Goal: Find specific page/section: Find specific page/section

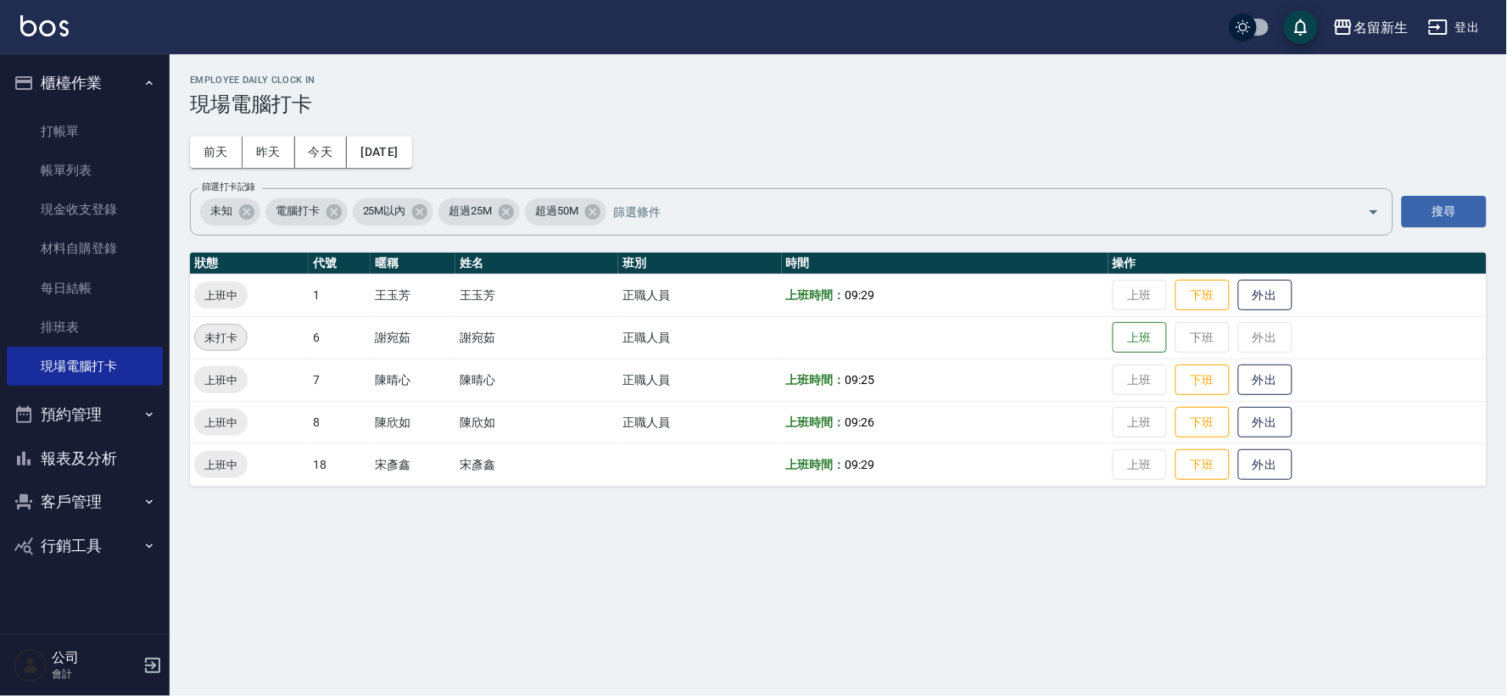
click at [120, 495] on button "客戶管理" at bounding box center [85, 502] width 156 height 44
click at [114, 540] on link "客戶列表" at bounding box center [85, 550] width 156 height 39
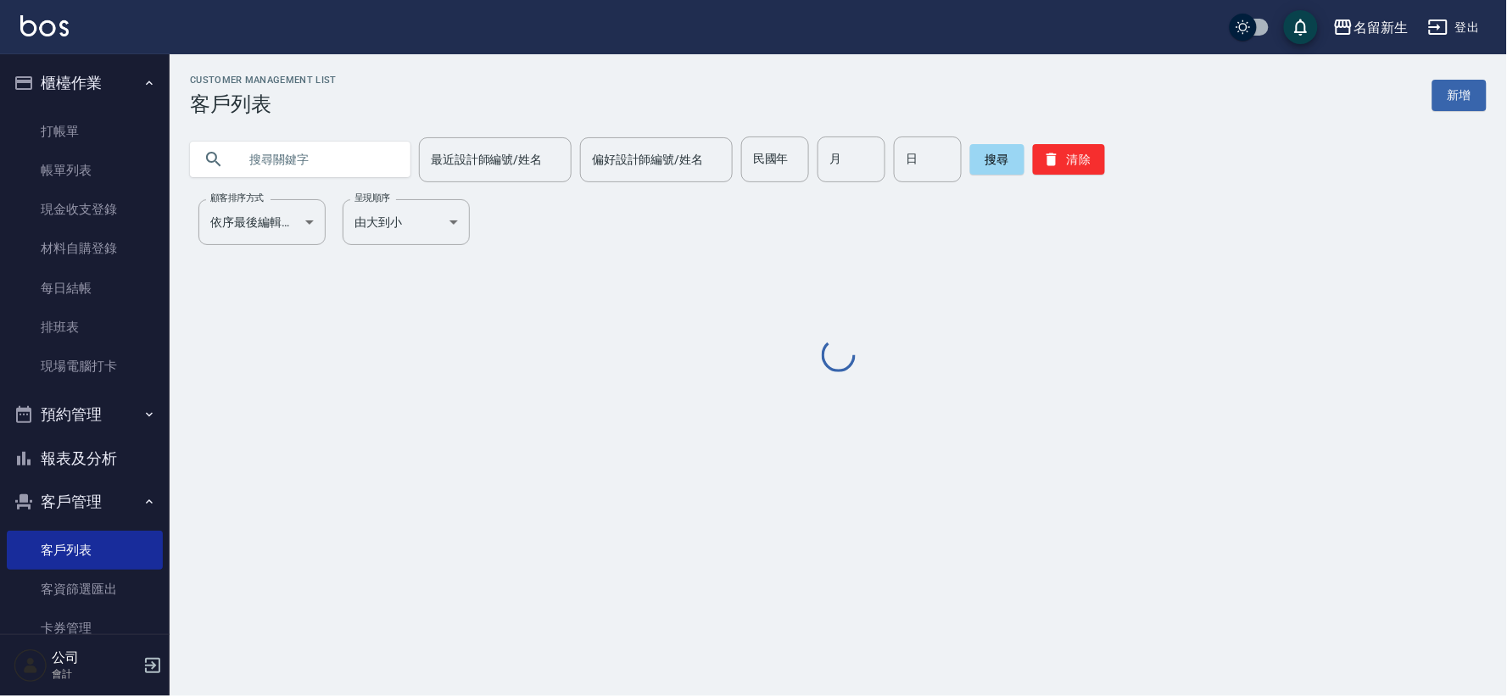
click at [309, 151] on input "text" at bounding box center [316, 160] width 159 height 46
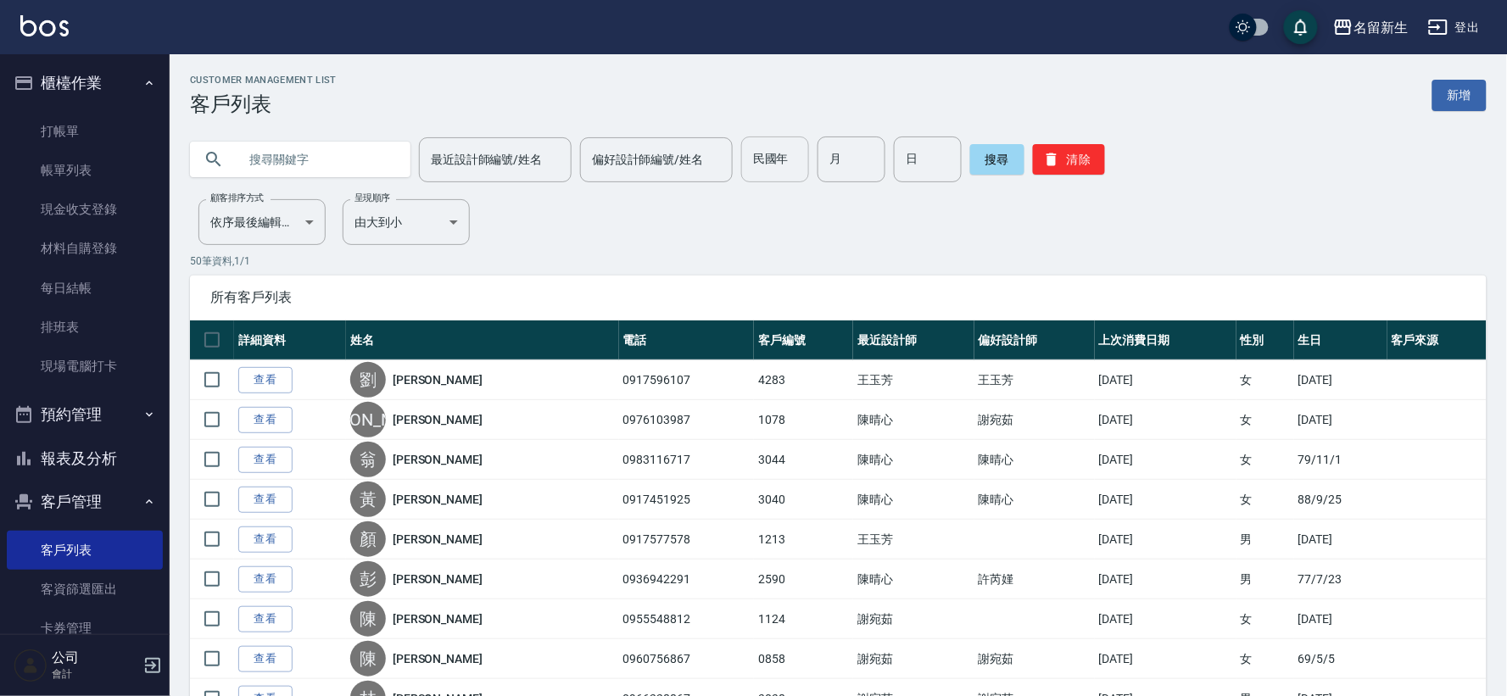
click at [787, 176] on input "民國年" at bounding box center [775, 160] width 68 height 46
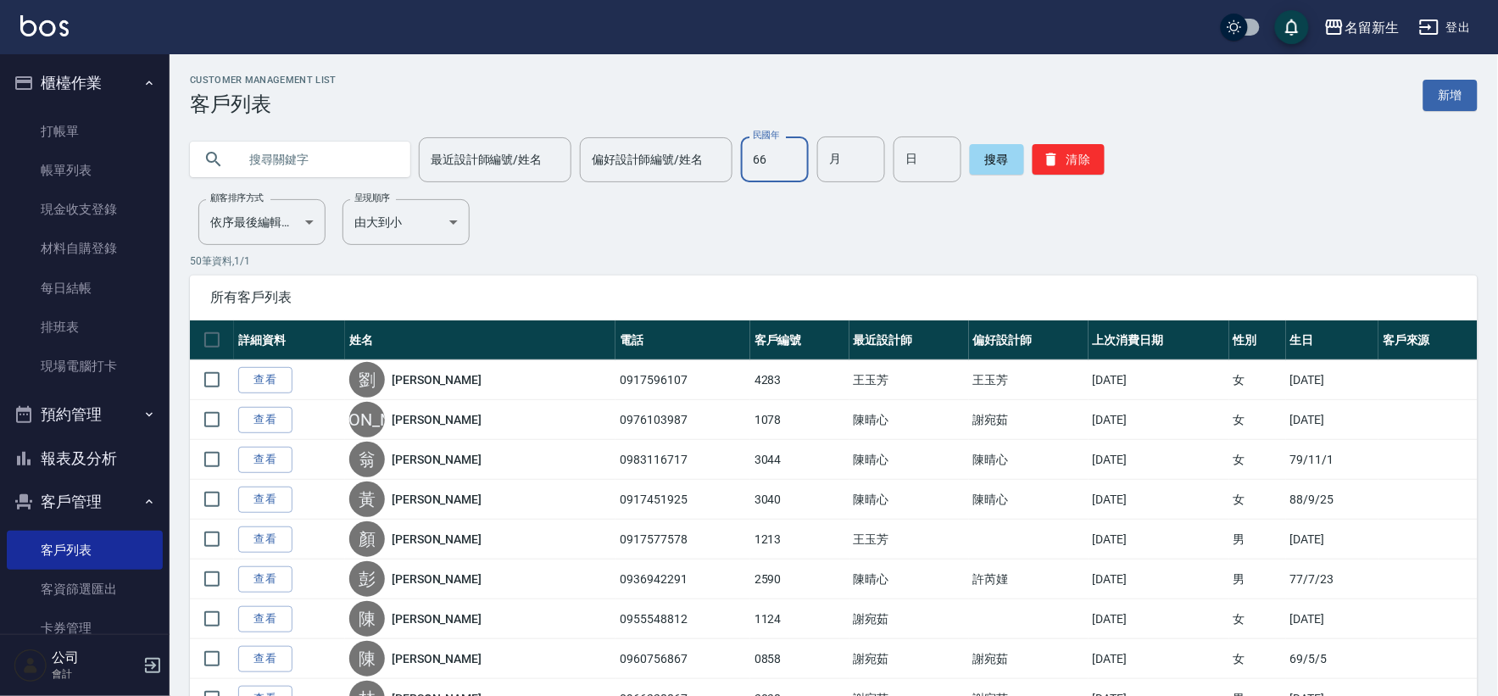
type input "66"
type input "7"
type input "18"
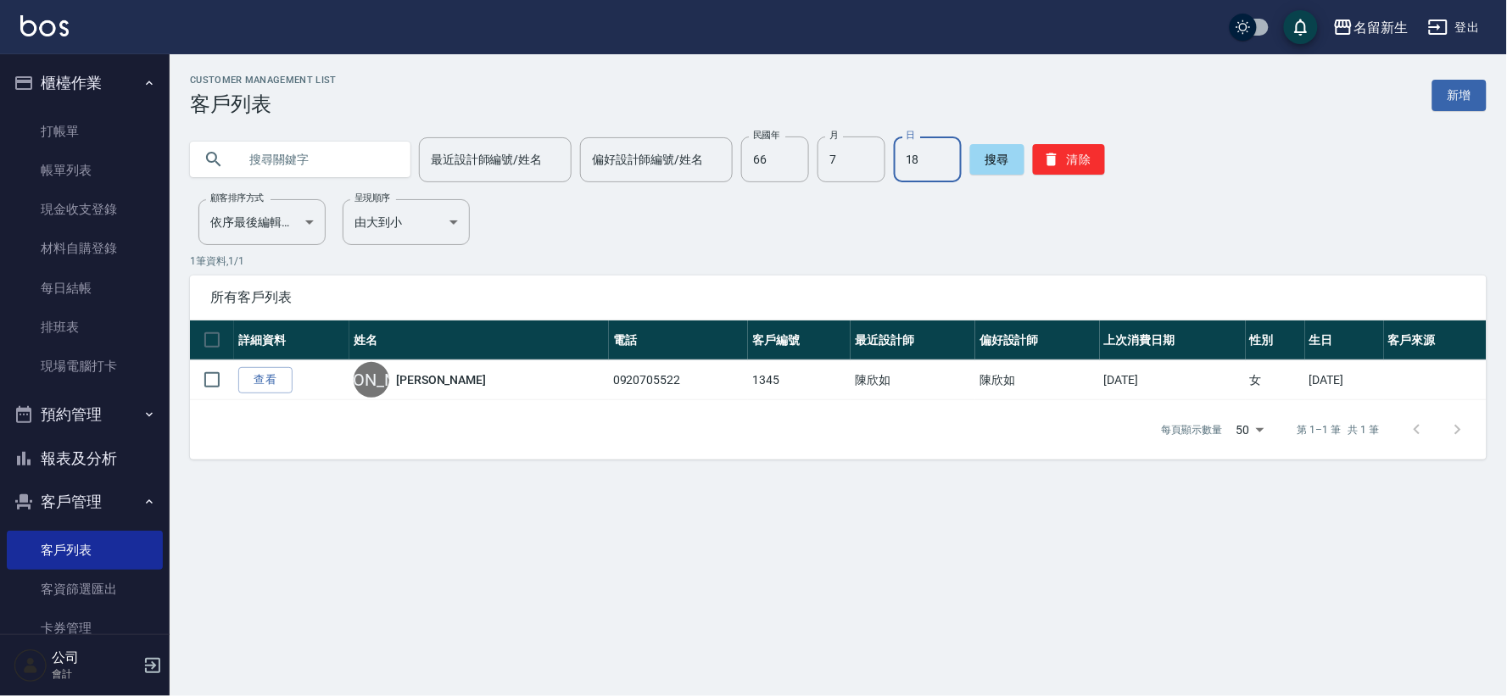
click at [1506, 187] on div "Customer Management List 客戶列表 新增 最近設計師編號/姓名 最近設計師編號/姓名 偏好設計師編號/姓名 偏好設計師編號/姓名 民國…" at bounding box center [838, 267] width 1337 height 385
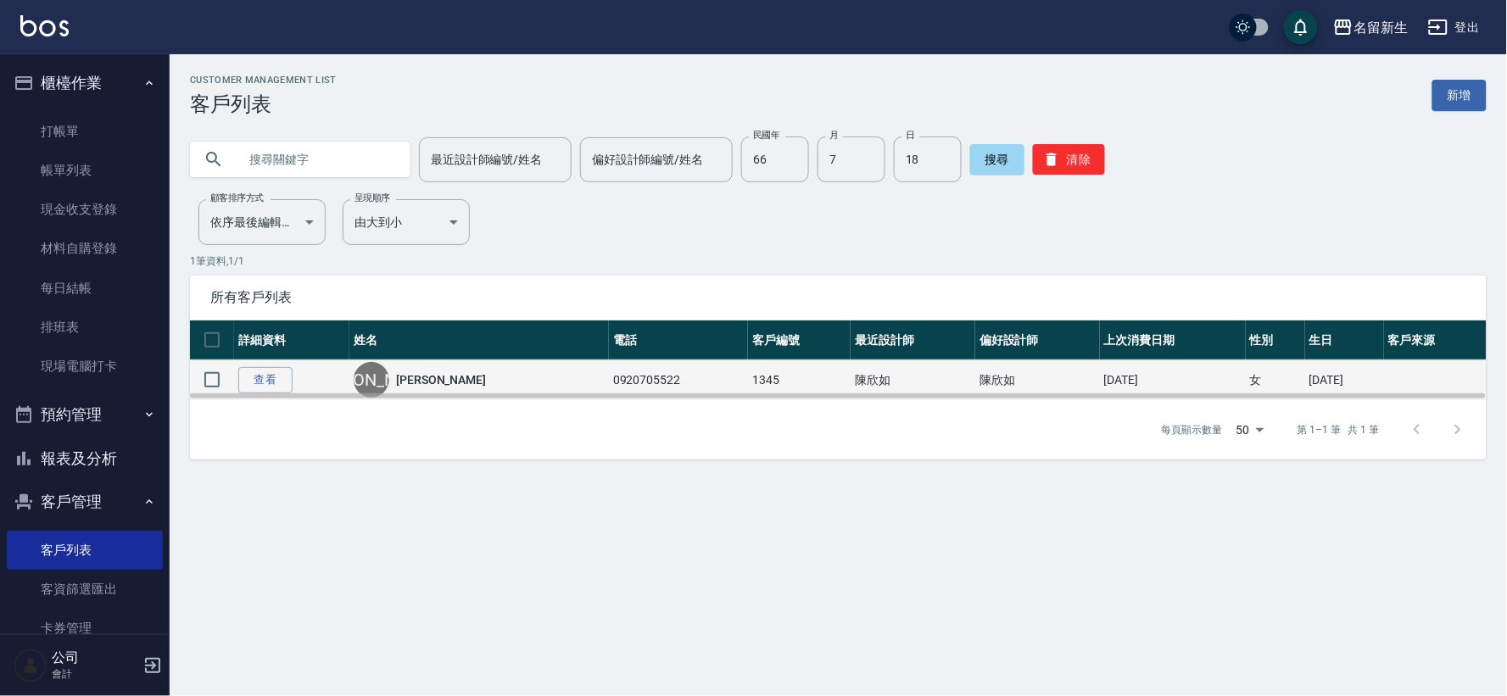
click at [850, 382] on td "陳欣如" at bounding box center [912, 380] width 125 height 40
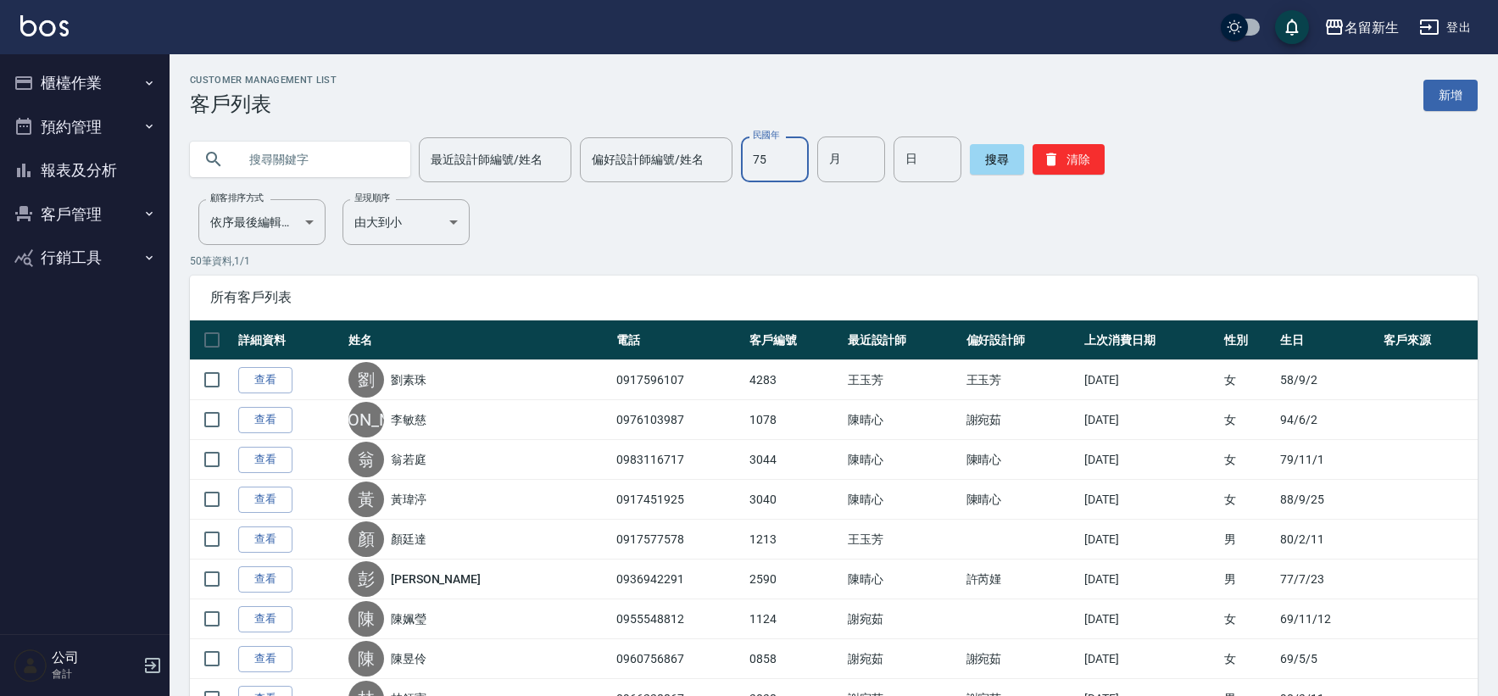
type input "75"
type input "03"
type input "13"
click at [332, 173] on input "text" at bounding box center [316, 160] width 159 height 46
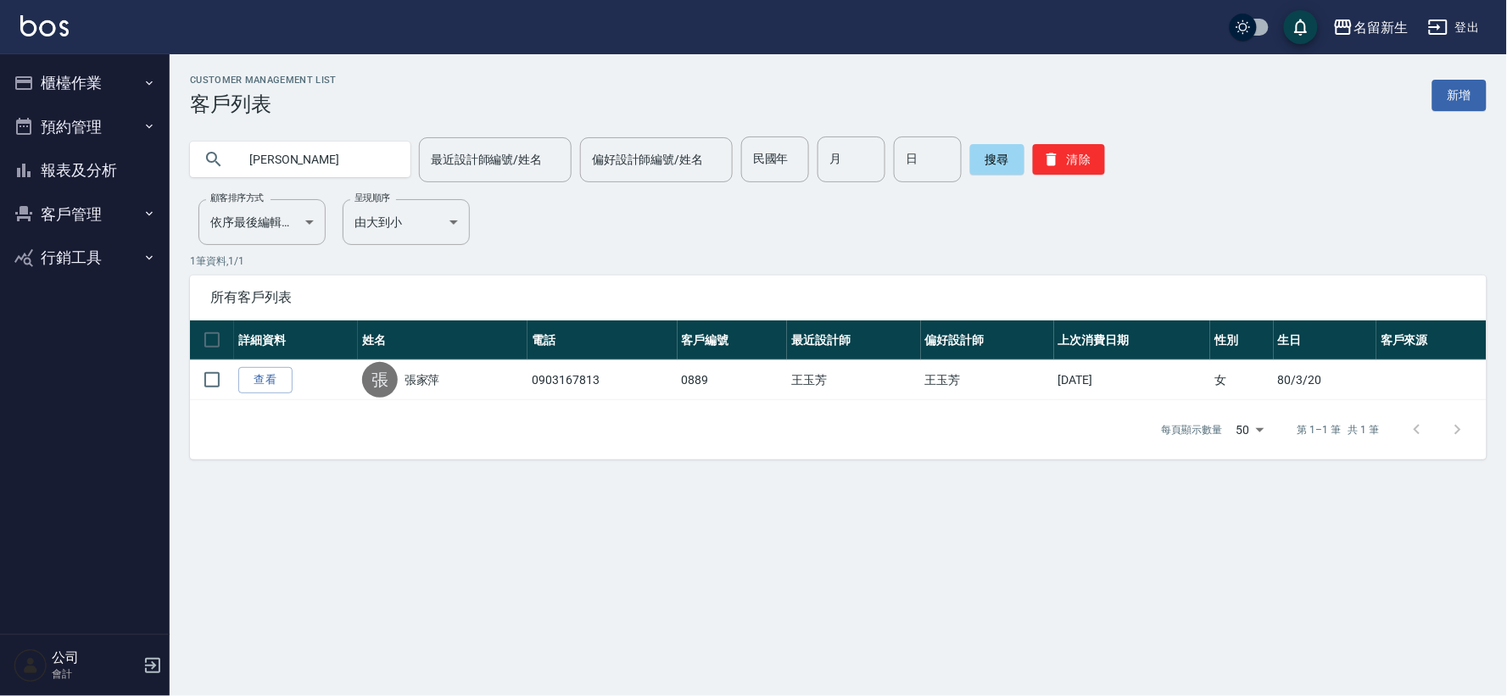
drag, startPoint x: 360, startPoint y: 170, endPoint x: 199, endPoint y: 142, distance: 162.8
click at [199, 142] on div "家萍" at bounding box center [300, 160] width 220 height 36
type input "09"
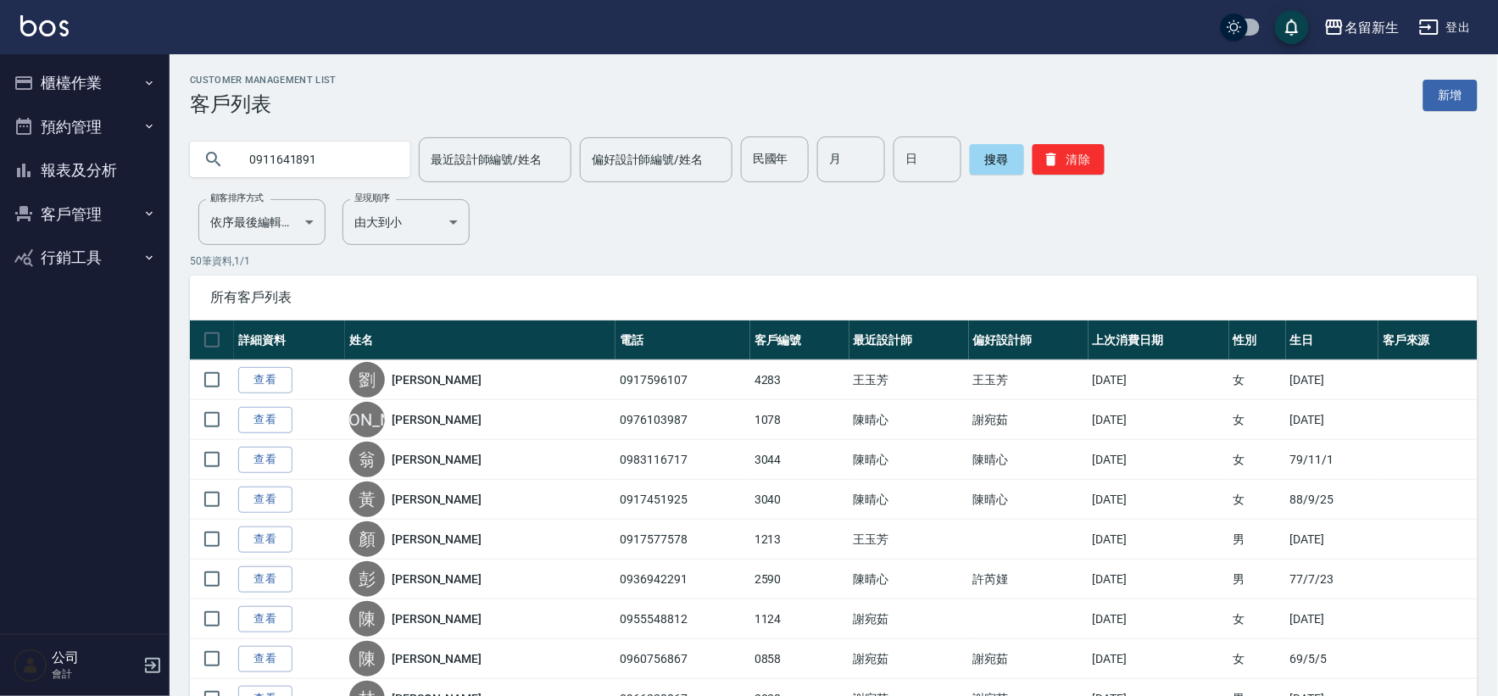
type input "0911641891"
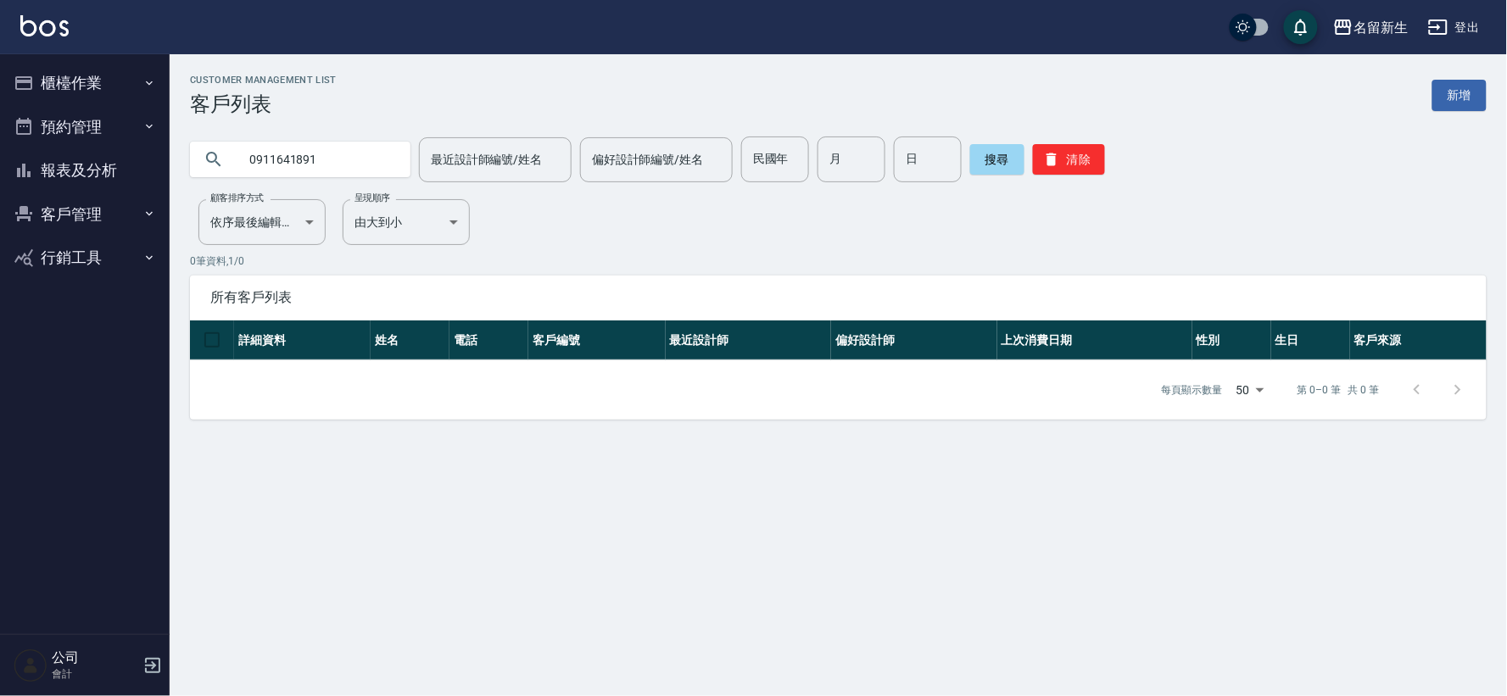
drag, startPoint x: 324, startPoint y: 167, endPoint x: 202, endPoint y: 165, distance: 122.1
click at [202, 165] on div "0911641891" at bounding box center [300, 160] width 220 height 36
type input ".0"
click at [1054, 149] on button "清除" at bounding box center [1069, 159] width 72 height 31
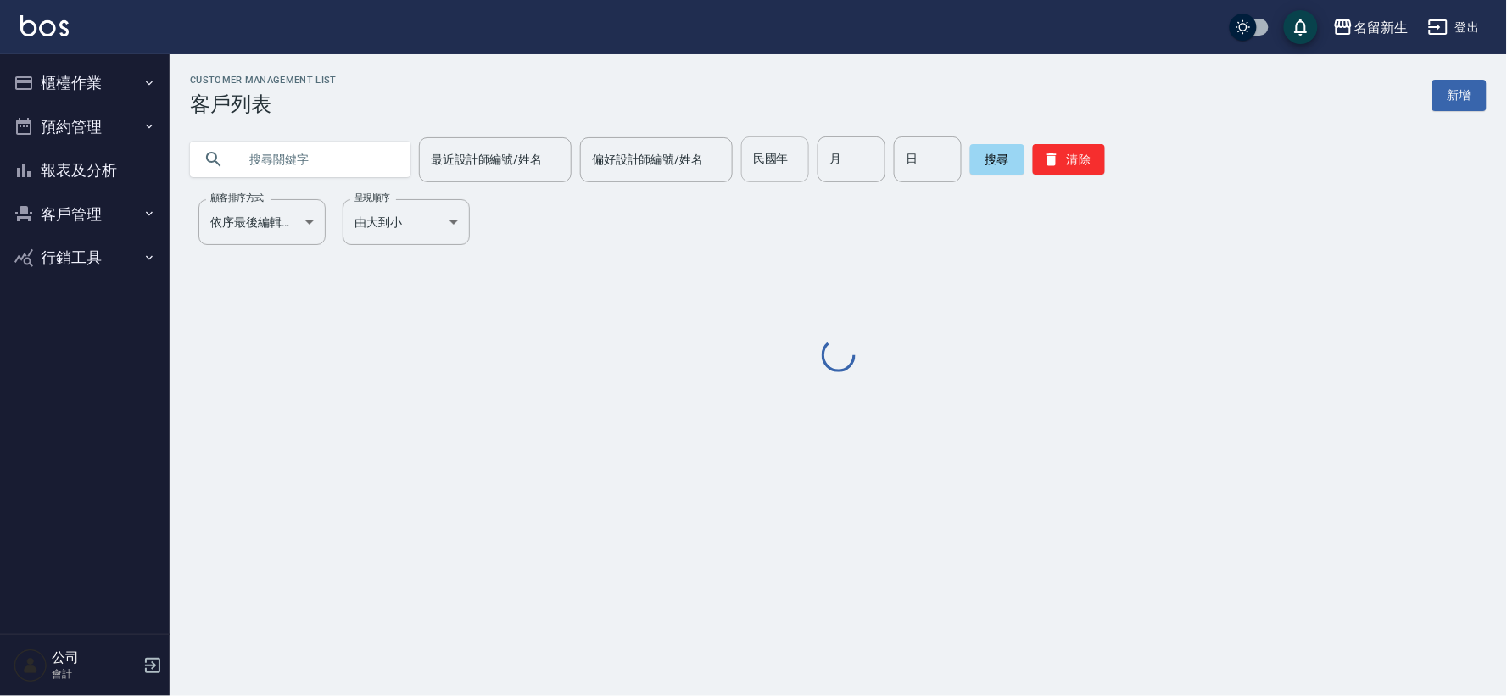
click at [777, 161] on div "民國年 民國年" at bounding box center [775, 160] width 68 height 46
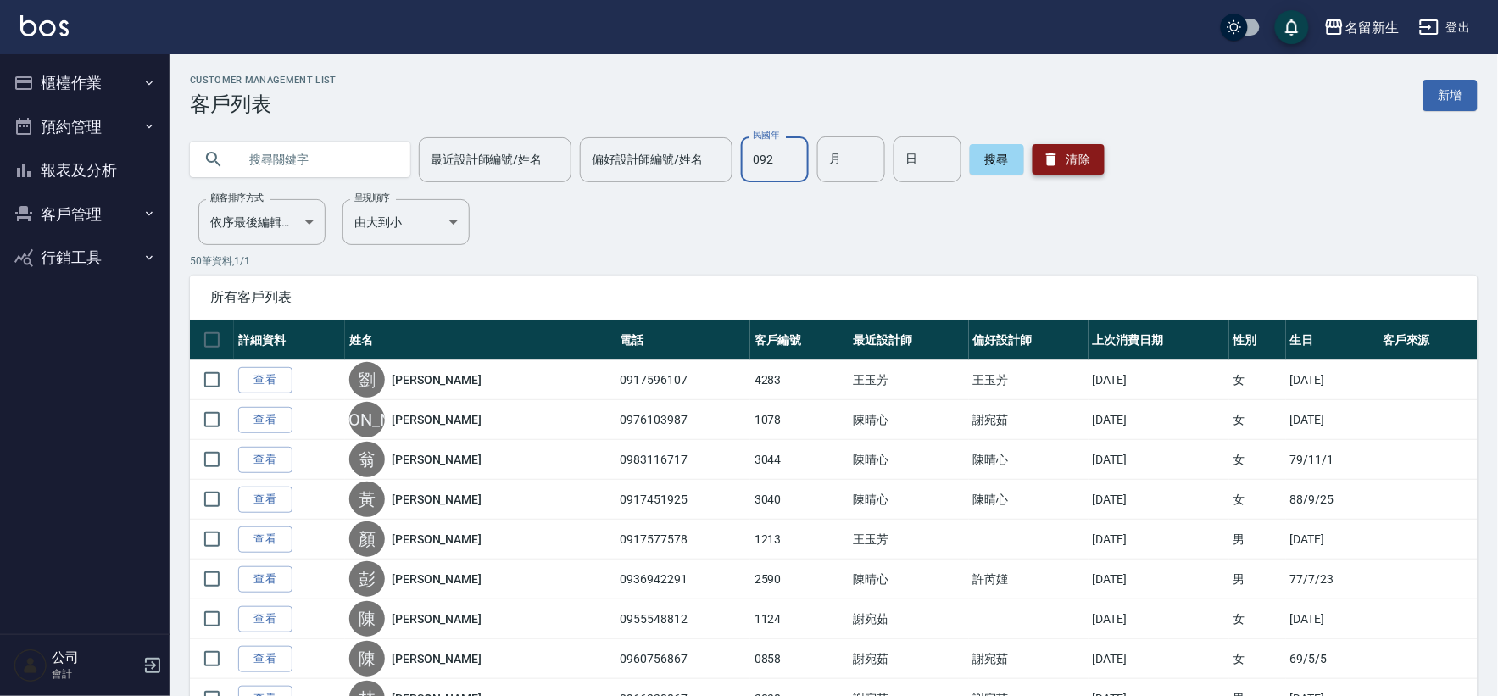
type input "092"
drag, startPoint x: 1087, startPoint y: 161, endPoint x: 400, endPoint y: 173, distance: 686.9
click at [1083, 164] on button "清除" at bounding box center [1069, 159] width 72 height 31
click at [349, 170] on input "text" at bounding box center [316, 160] width 159 height 46
type input "0920705522"
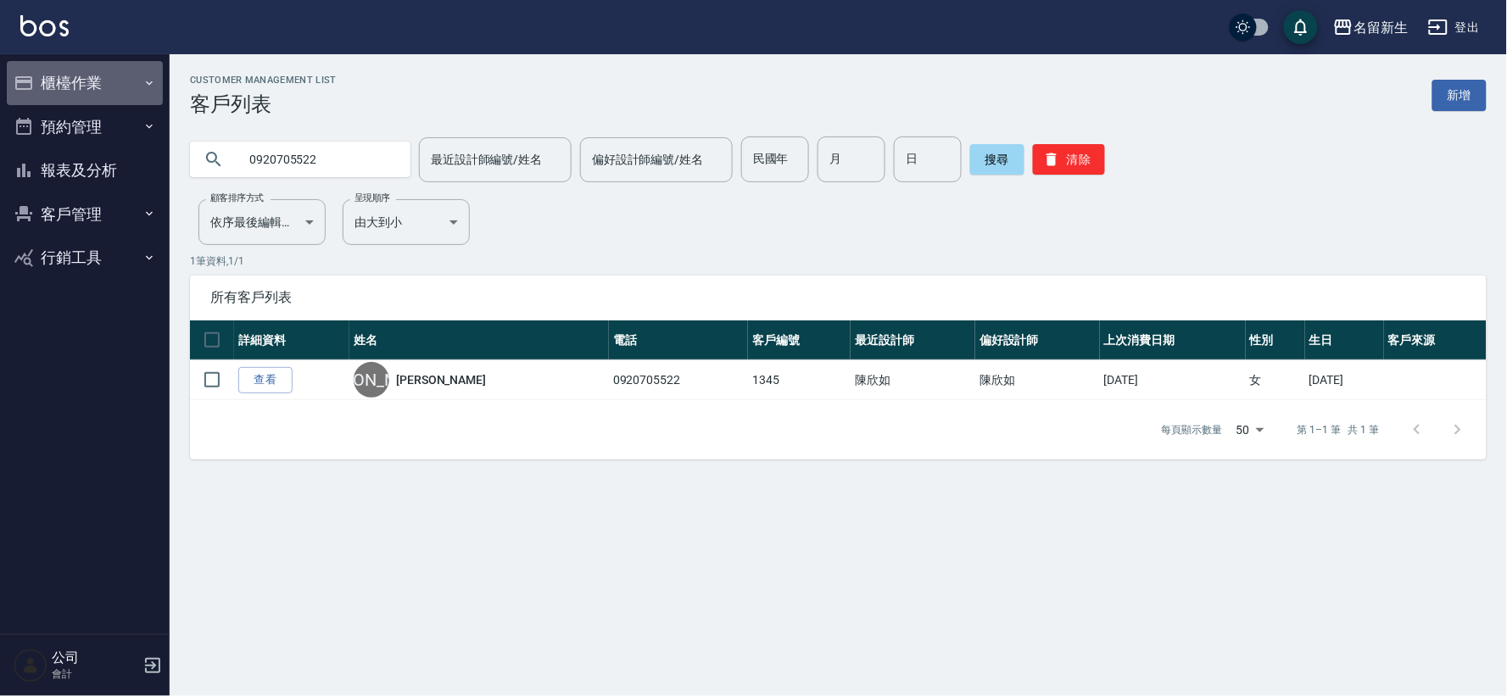
click at [106, 66] on button "櫃檯作業" at bounding box center [85, 83] width 156 height 44
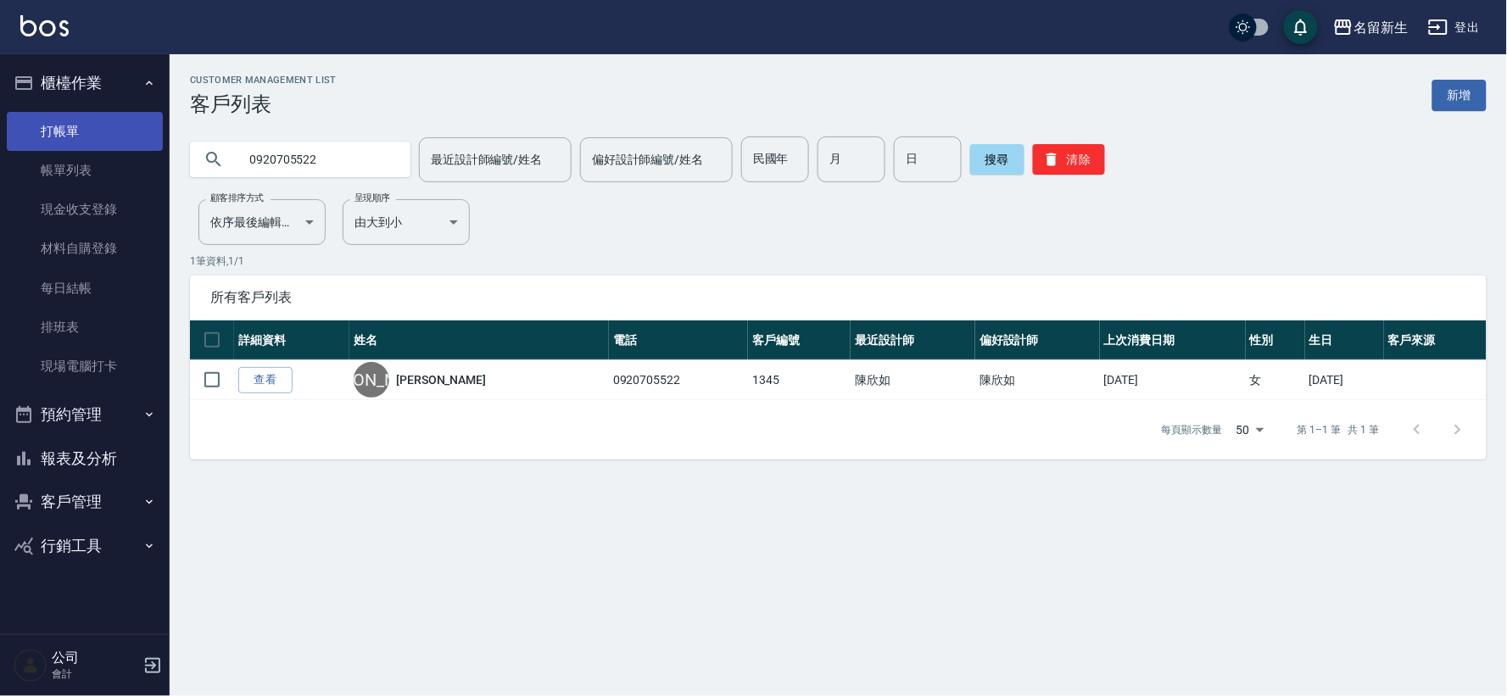
click at [100, 131] on link "打帳單" at bounding box center [85, 131] width 156 height 39
